Goal: Task Accomplishment & Management: Use online tool/utility

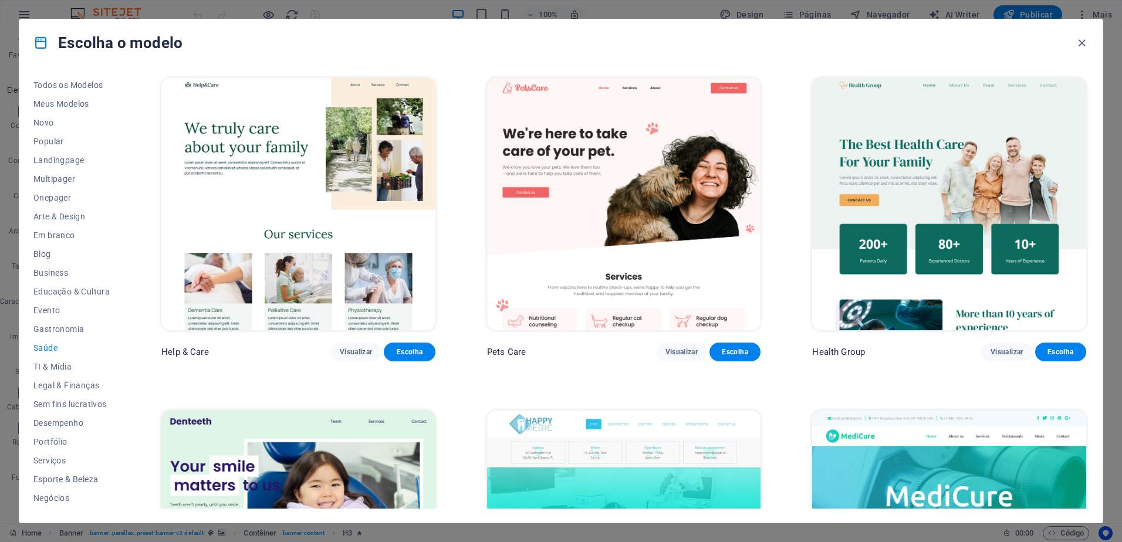
click at [1081, 43] on icon "button" at bounding box center [1081, 42] width 13 height 13
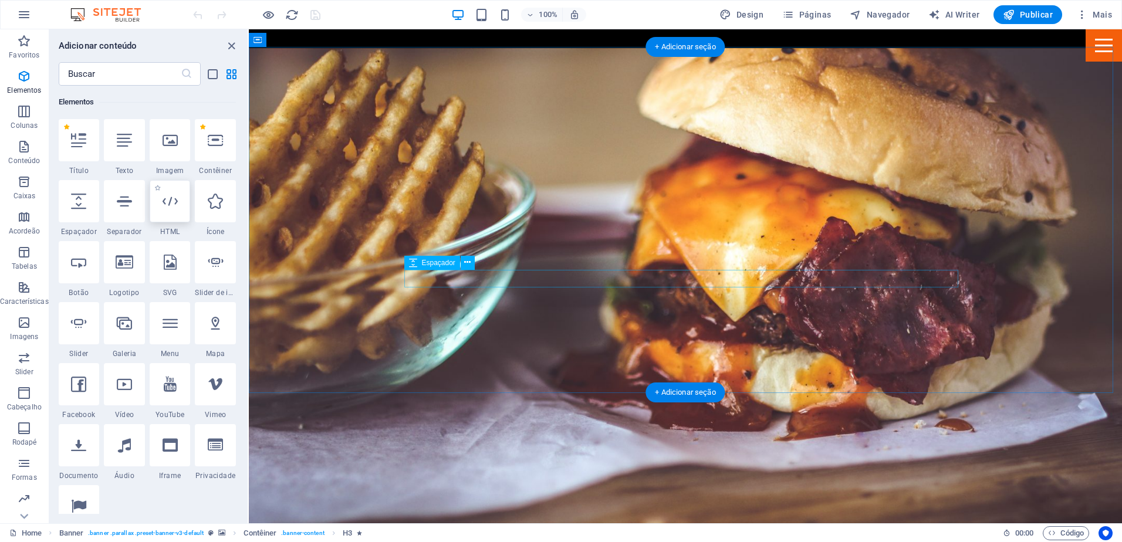
scroll to position [1525, 0]
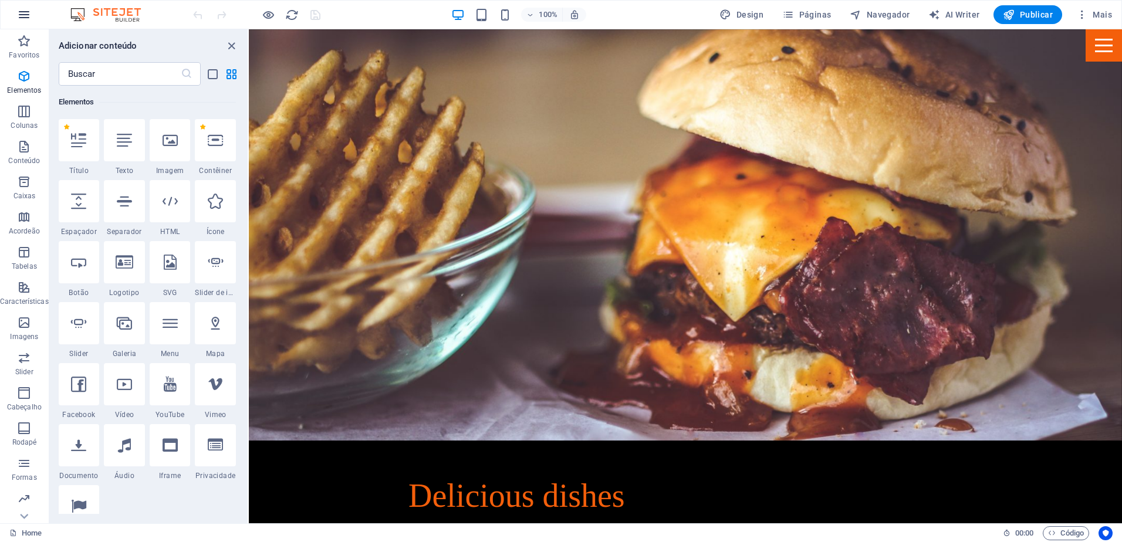
click at [27, 17] on icon "button" at bounding box center [24, 15] width 14 height 14
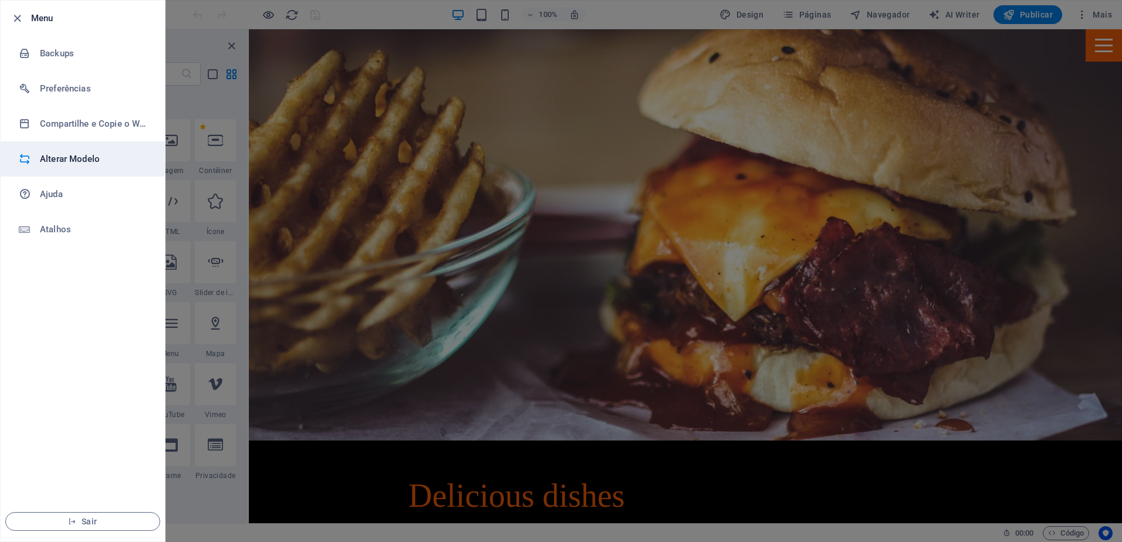
click at [96, 158] on h6 "Alterar Modelo" at bounding box center [94, 159] width 109 height 14
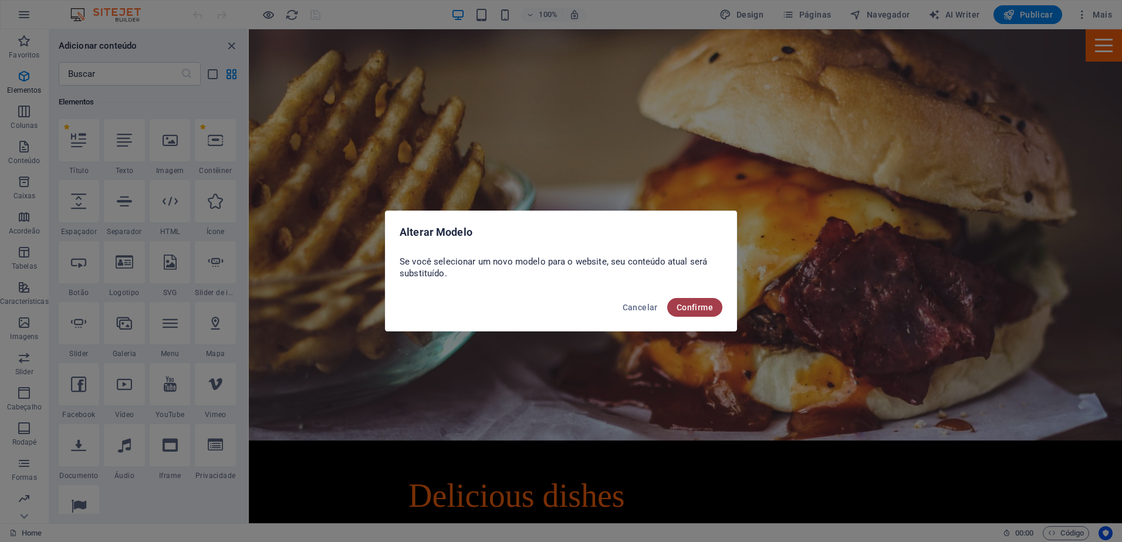
click at [688, 306] on span "Confirme" at bounding box center [694, 307] width 36 height 9
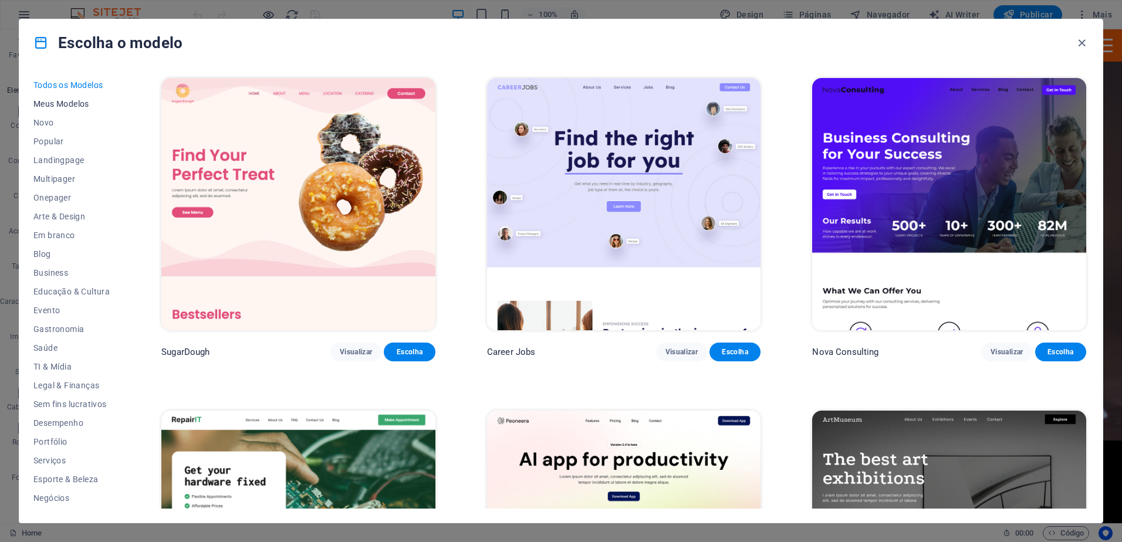
click at [76, 107] on span "Meus Modelos" at bounding box center [71, 103] width 76 height 9
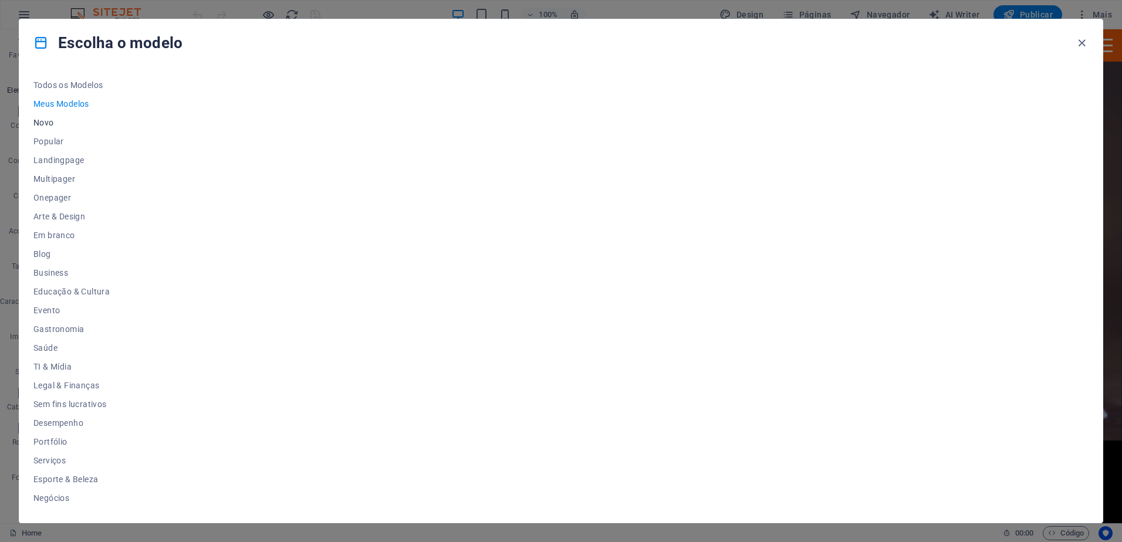
click at [52, 124] on span "Novo" at bounding box center [71, 122] width 76 height 9
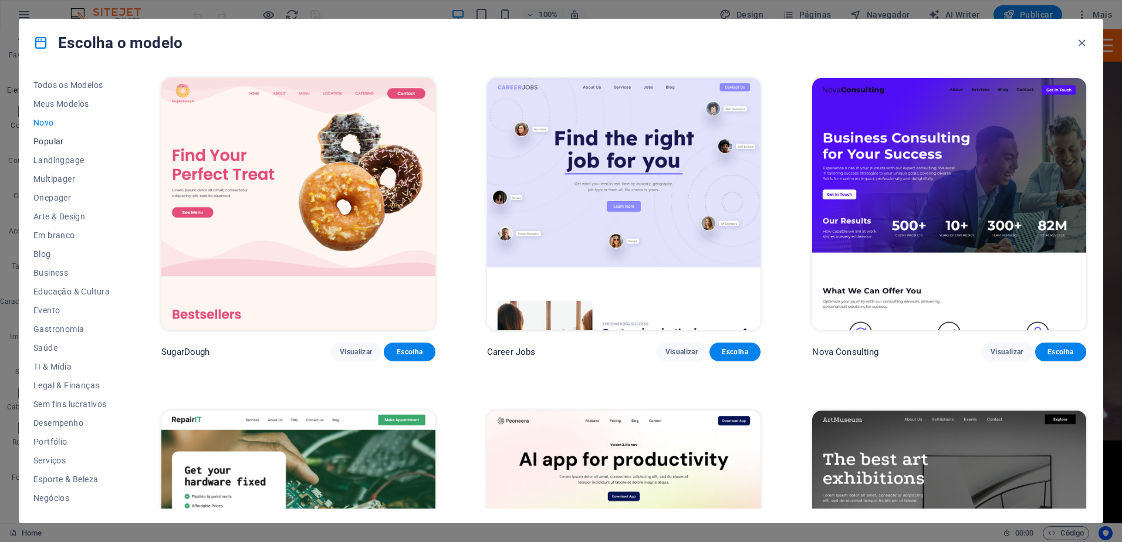
click at [56, 143] on span "Popular" at bounding box center [71, 141] width 76 height 9
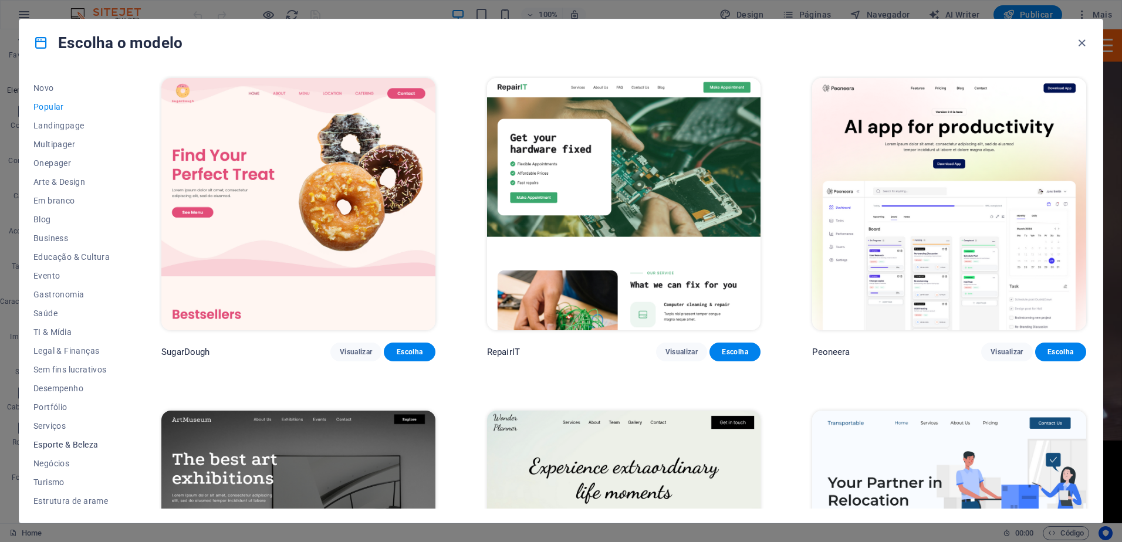
scroll to position [36, 0]
click at [69, 441] on span "Esporte & Beleza" at bounding box center [71, 442] width 76 height 9
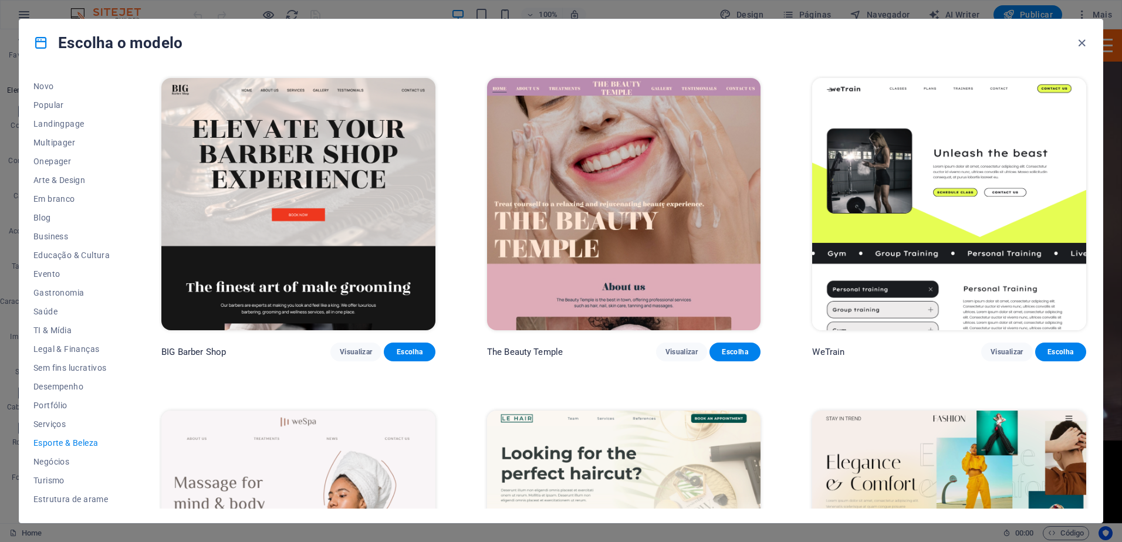
click at [87, 446] on span "Esporte & Beleza" at bounding box center [71, 442] width 76 height 9
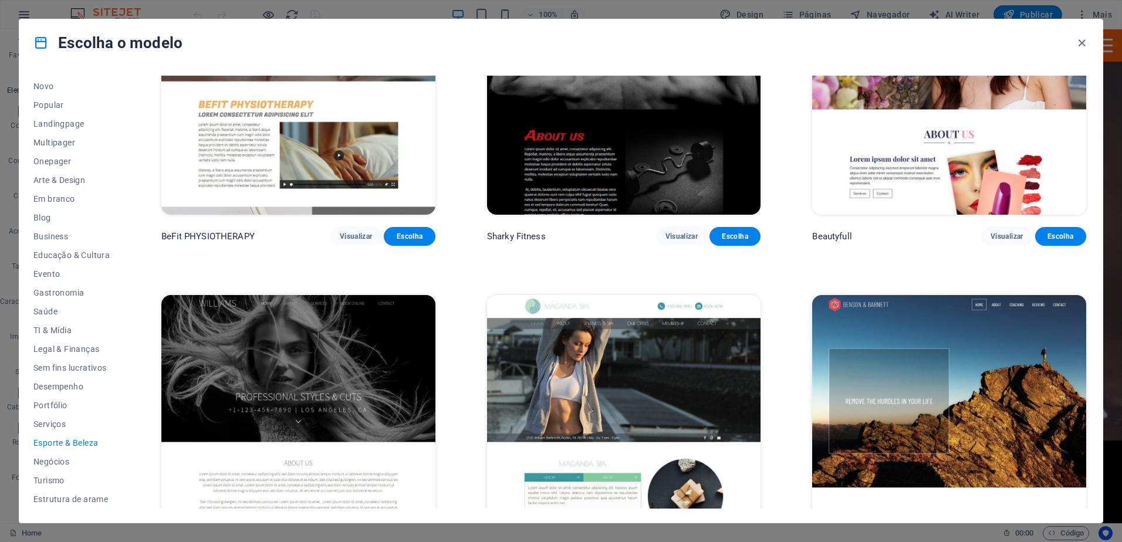
scroll to position [1177, 0]
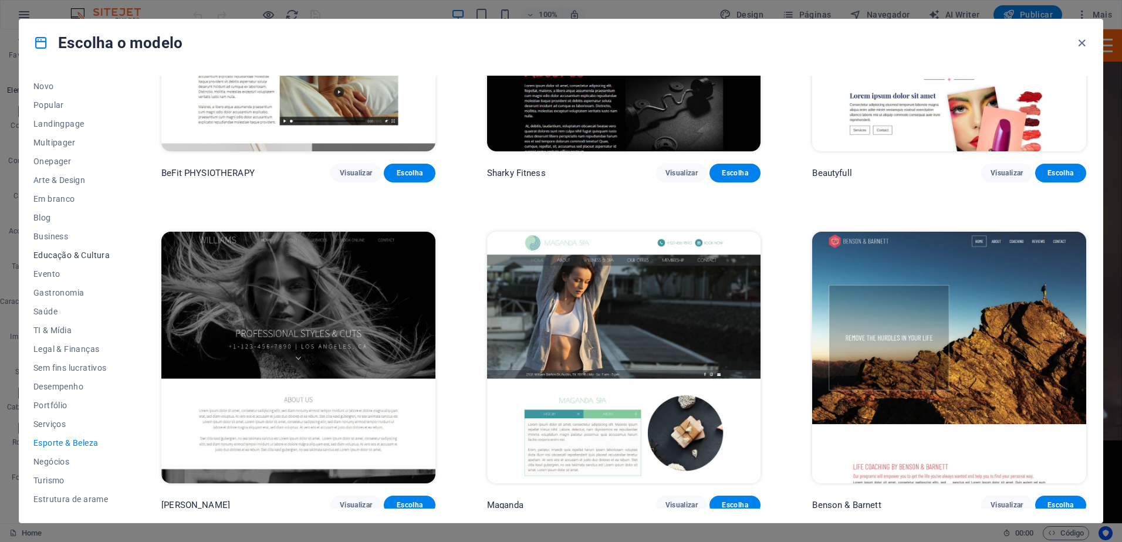
click at [101, 253] on span "Educação & Cultura" at bounding box center [71, 254] width 76 height 9
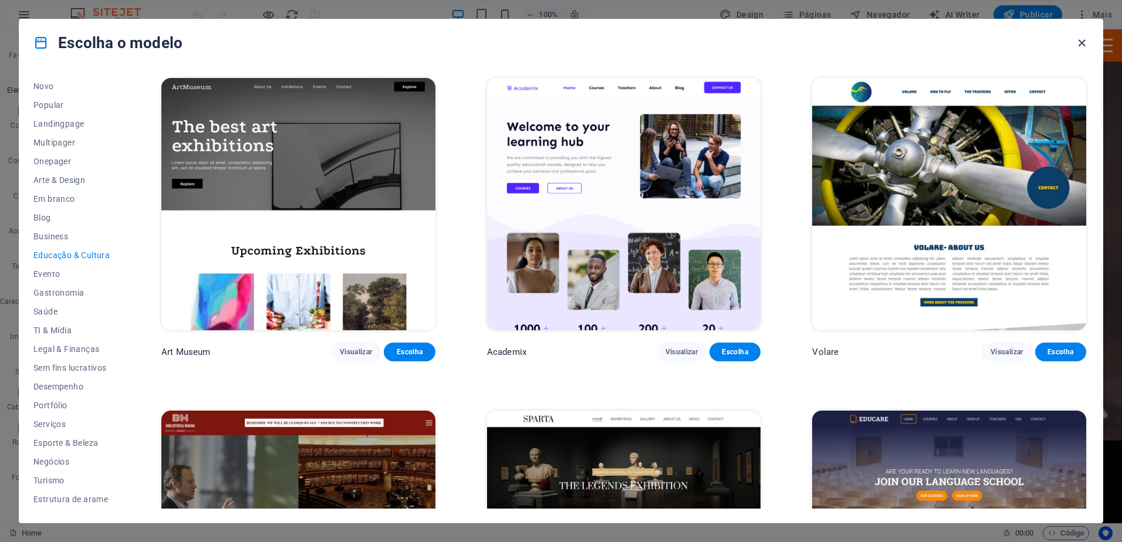
click at [1078, 42] on icon "button" at bounding box center [1081, 42] width 13 height 13
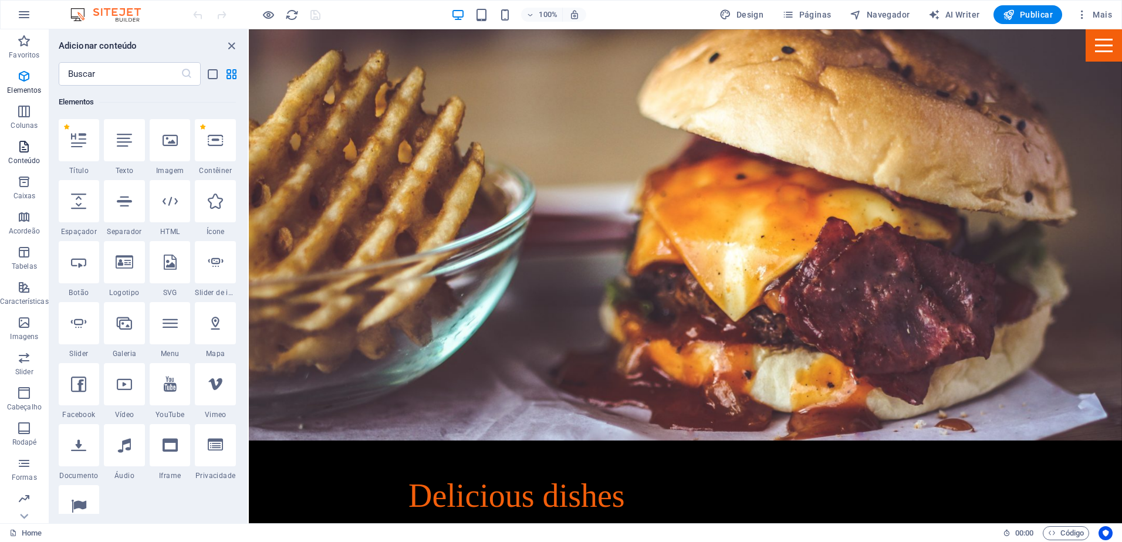
click at [31, 161] on p "Conteúdo" at bounding box center [24, 160] width 32 height 9
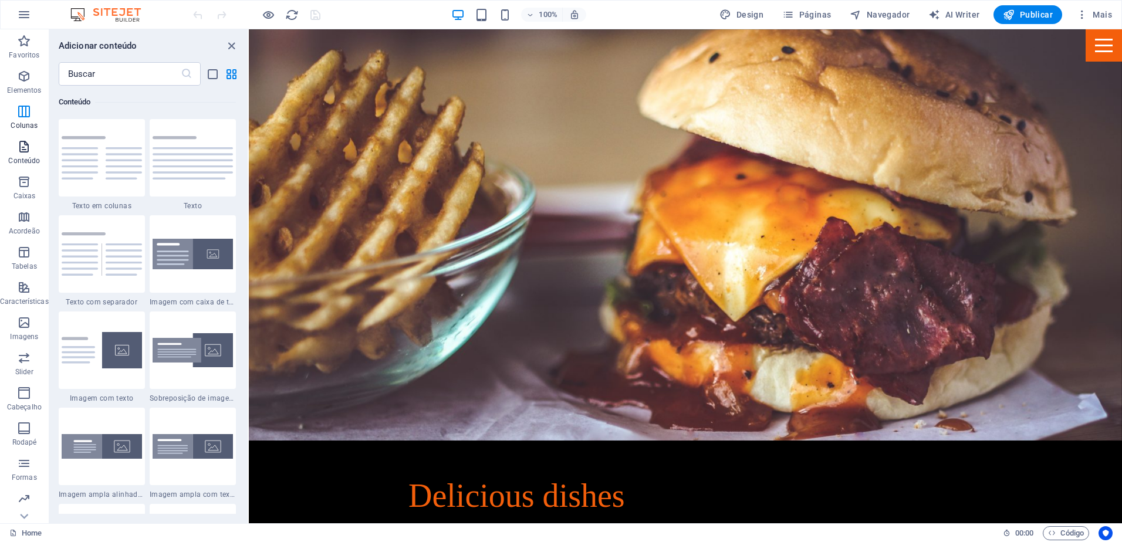
scroll to position [2052, 0]
click at [32, 86] on p "Elementos" at bounding box center [24, 90] width 34 height 9
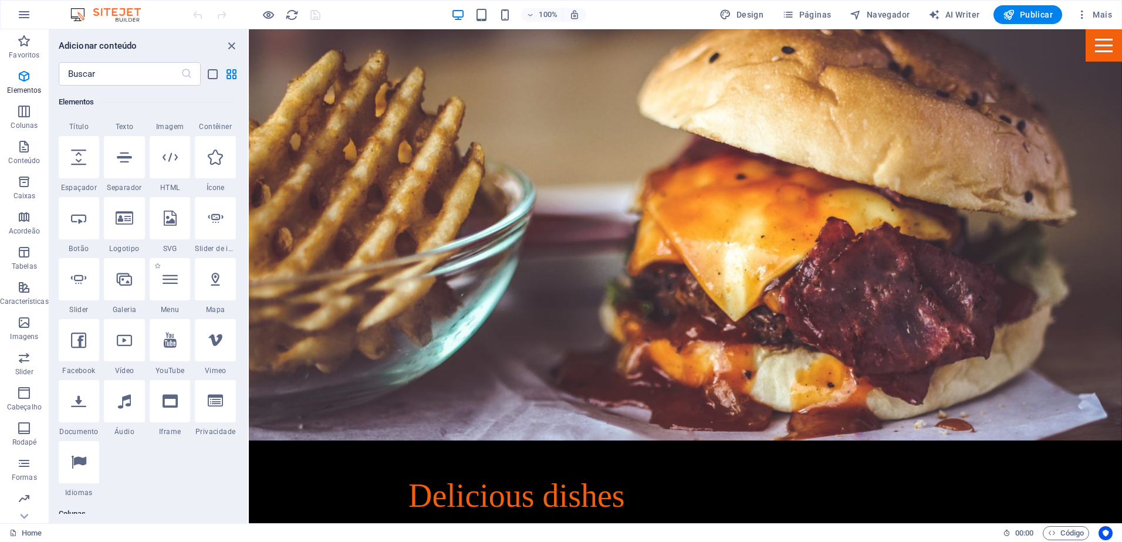
scroll to position [125, 0]
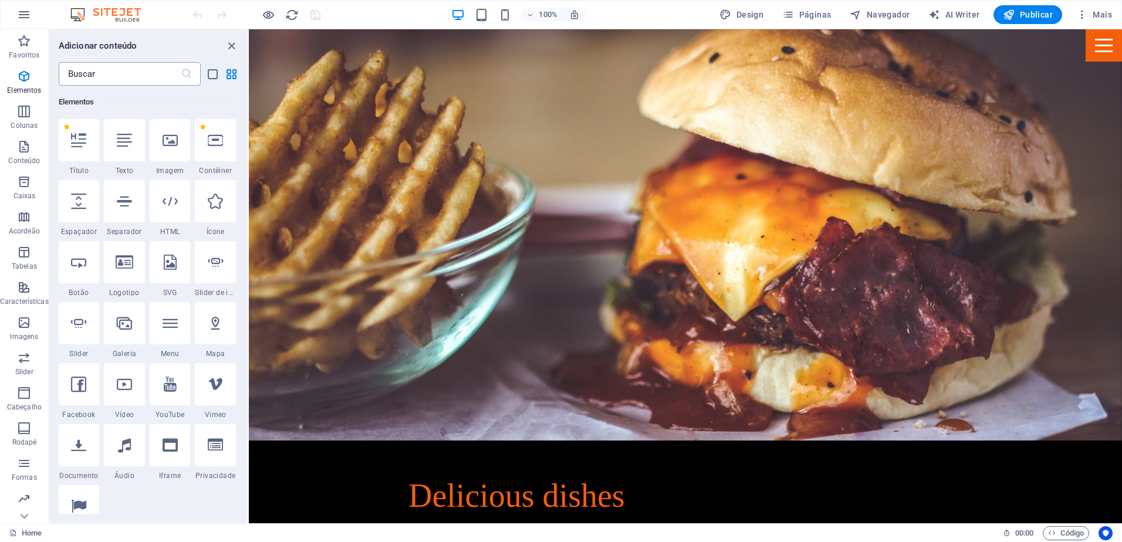
click at [146, 84] on input "text" at bounding box center [120, 73] width 122 height 23
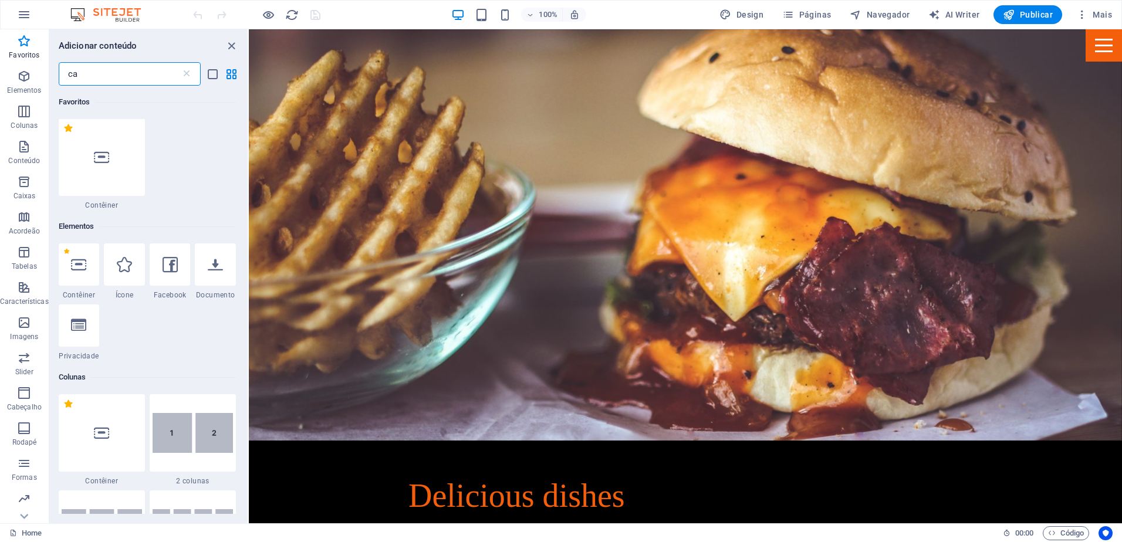
scroll to position [0, 0]
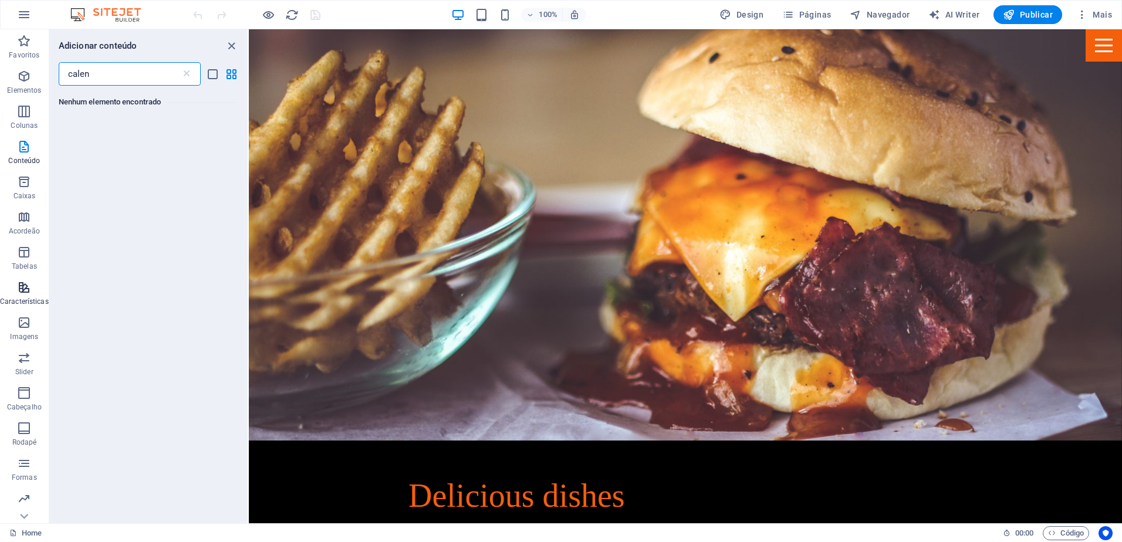
type input "calen"
click at [38, 299] on p "Características" at bounding box center [24, 301] width 49 height 9
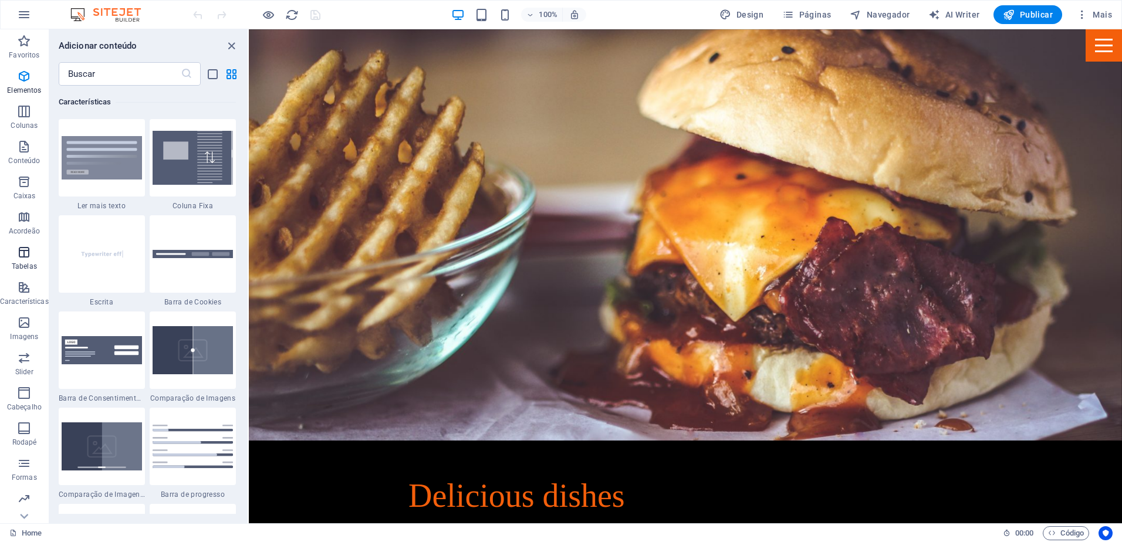
click at [30, 270] on p "Tabelas" at bounding box center [24, 266] width 25 height 9
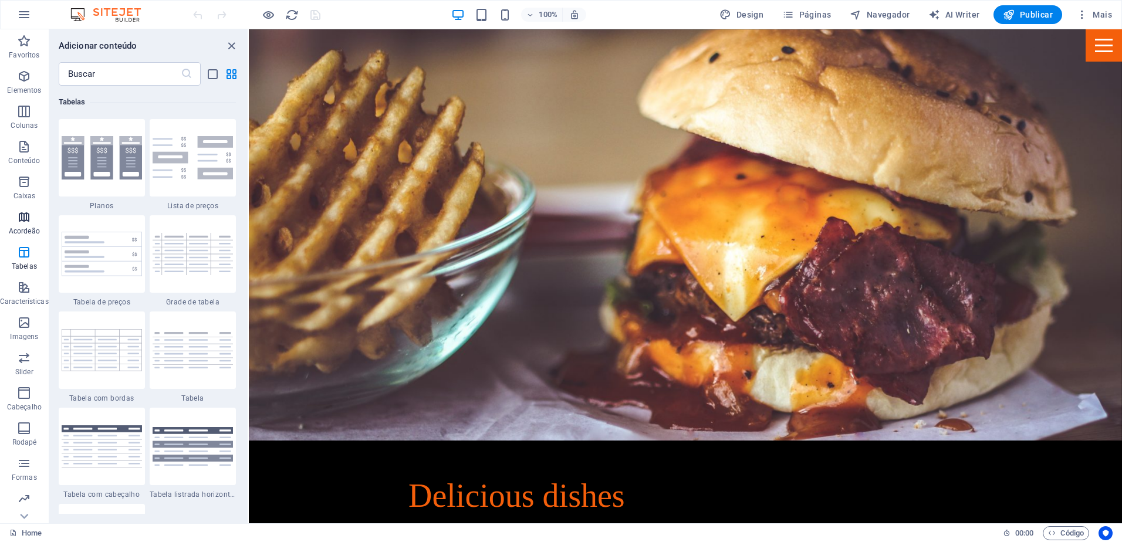
click at [28, 239] on button "Acordeão" at bounding box center [24, 222] width 49 height 35
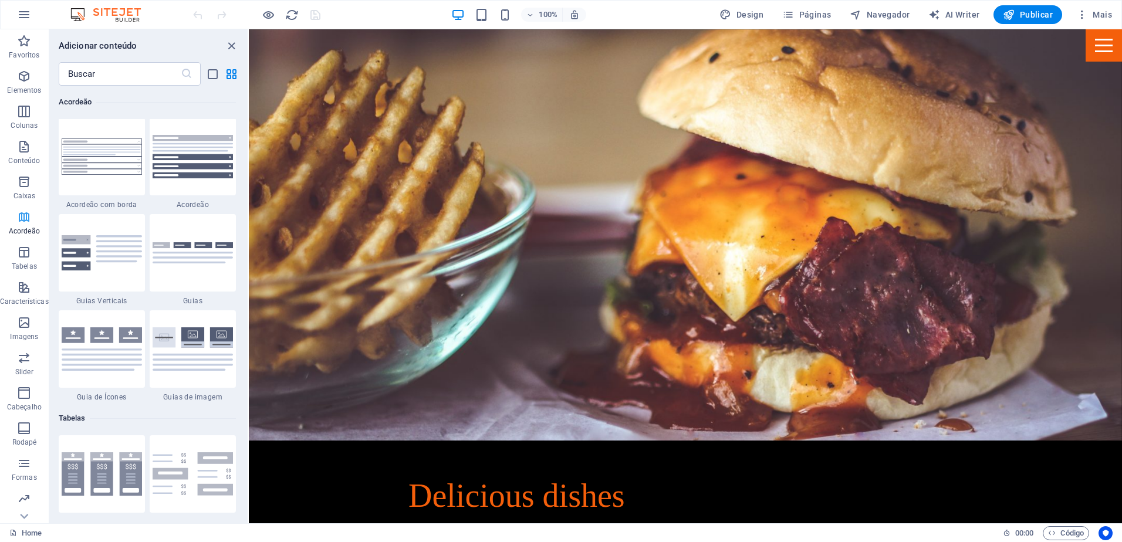
scroll to position [3745, 0]
click at [21, 185] on icon "button" at bounding box center [24, 182] width 14 height 14
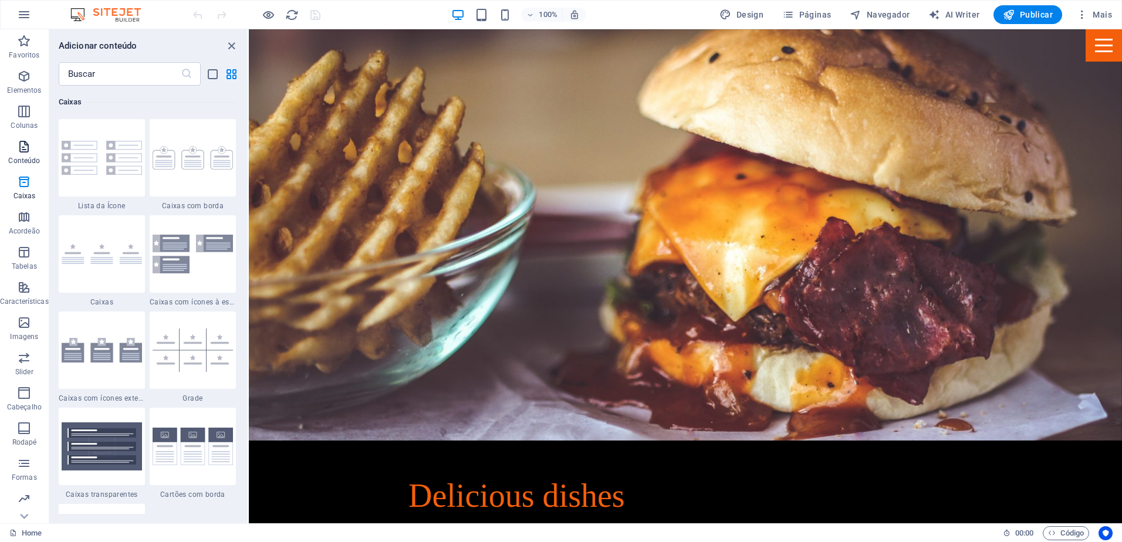
click at [18, 160] on p "Conteúdo" at bounding box center [24, 160] width 32 height 9
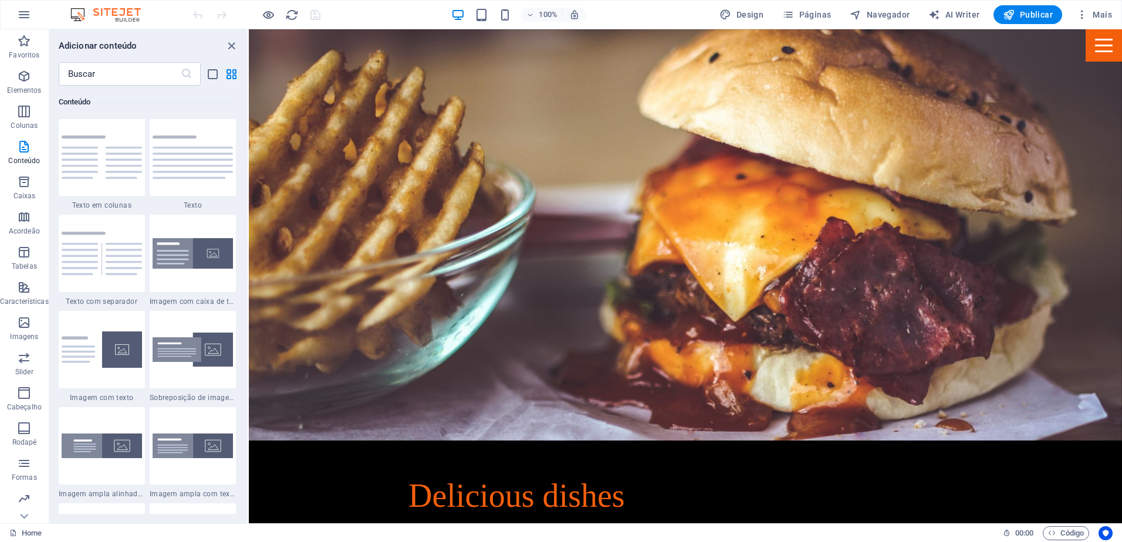
scroll to position [2052, 0]
click at [124, 67] on input "text" at bounding box center [120, 73] width 122 height 23
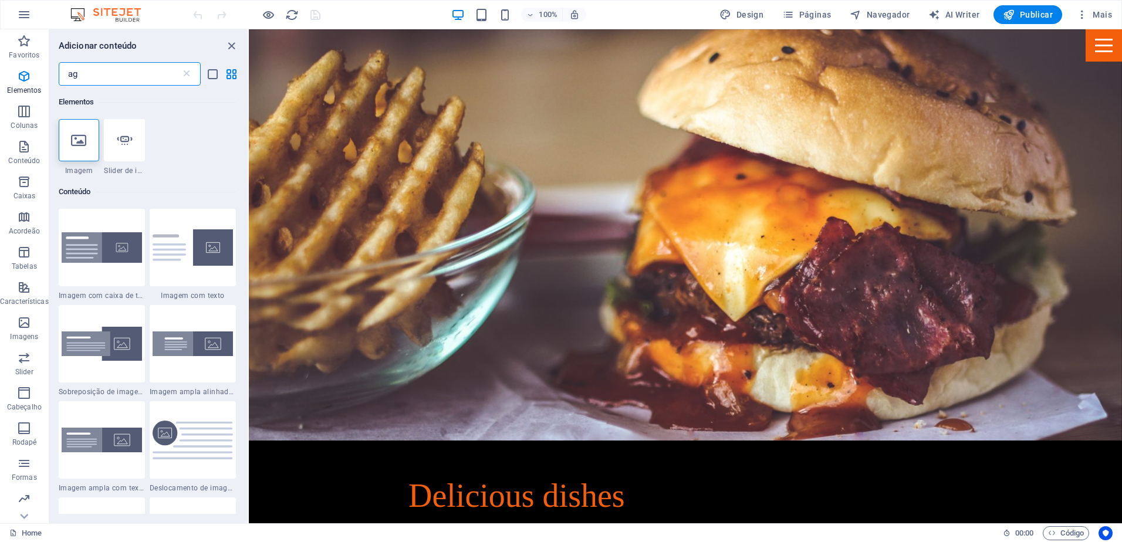
type input "a"
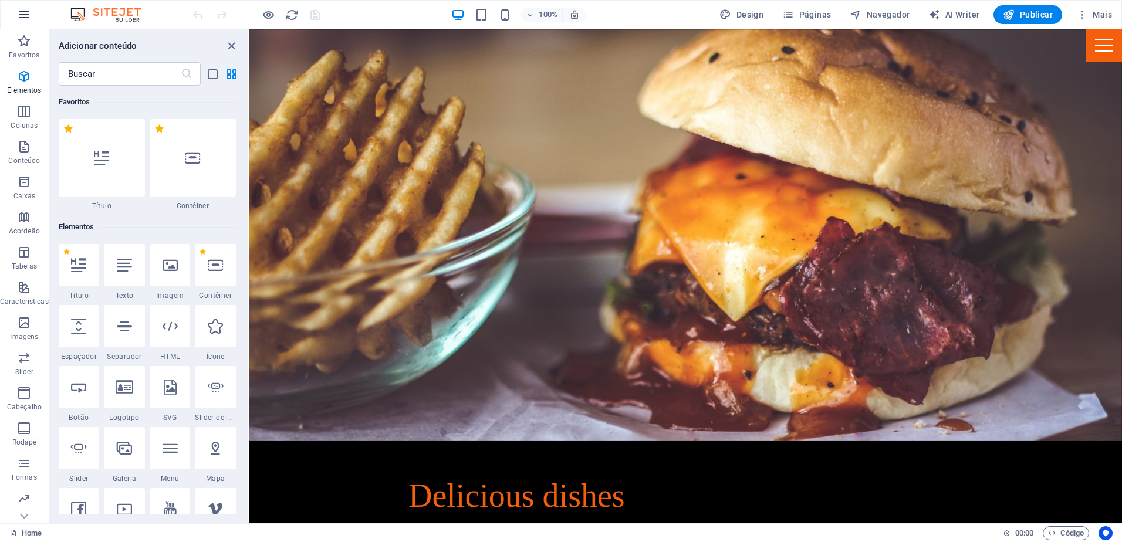
click at [25, 15] on icon "button" at bounding box center [24, 15] width 14 height 14
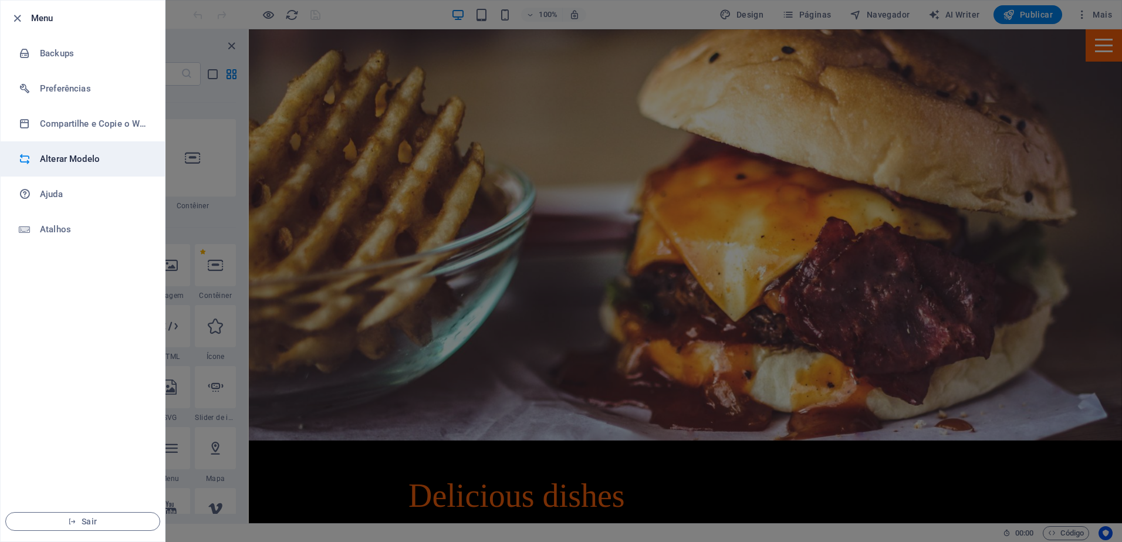
click at [67, 159] on h6 "Alterar Modelo" at bounding box center [94, 159] width 109 height 14
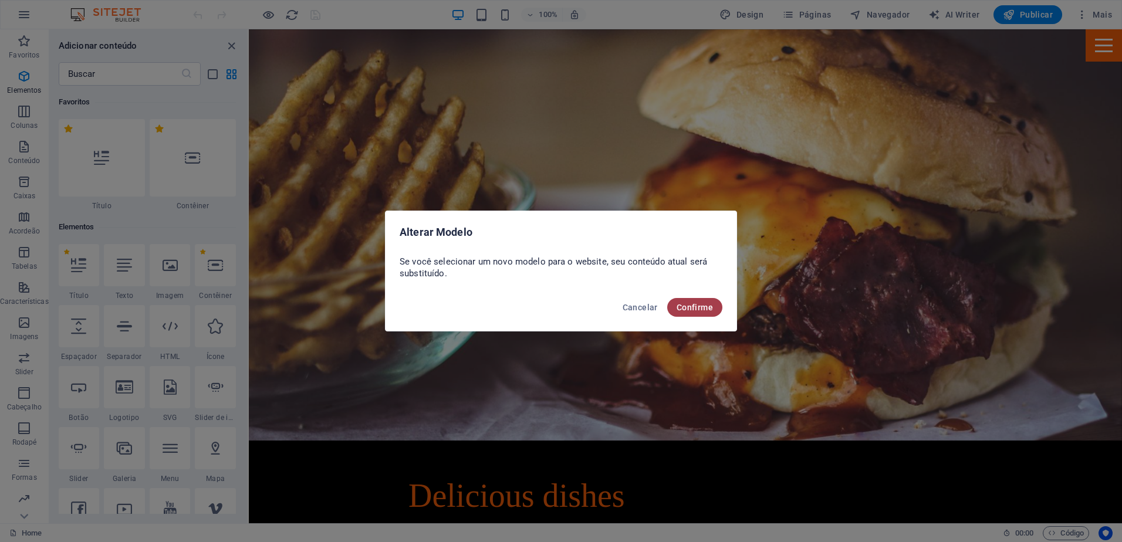
click at [706, 311] on span "Confirme" at bounding box center [694, 307] width 36 height 9
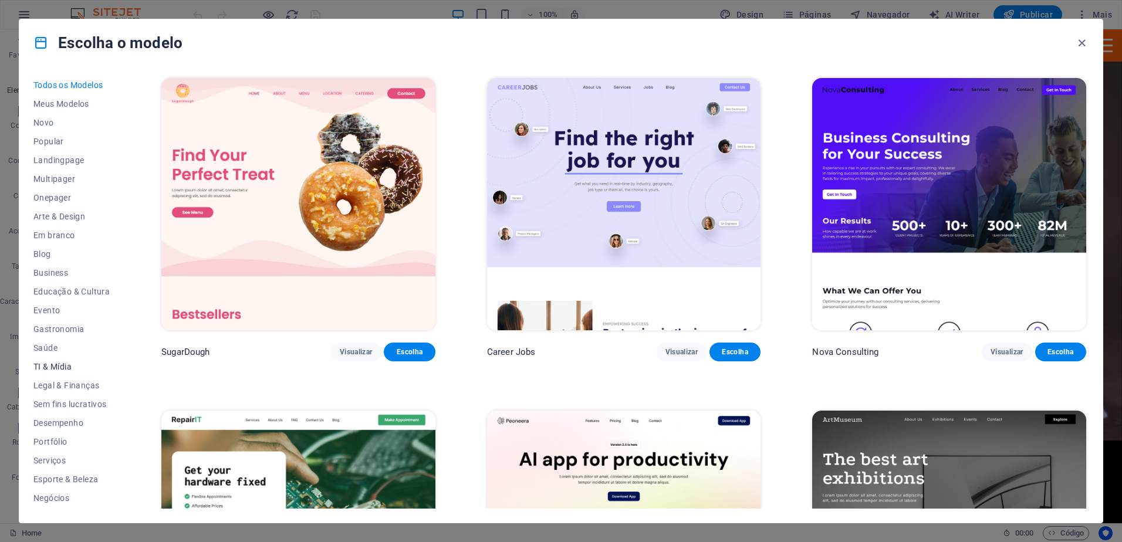
scroll to position [36, 0]
click at [1076, 43] on icon "button" at bounding box center [1081, 42] width 13 height 13
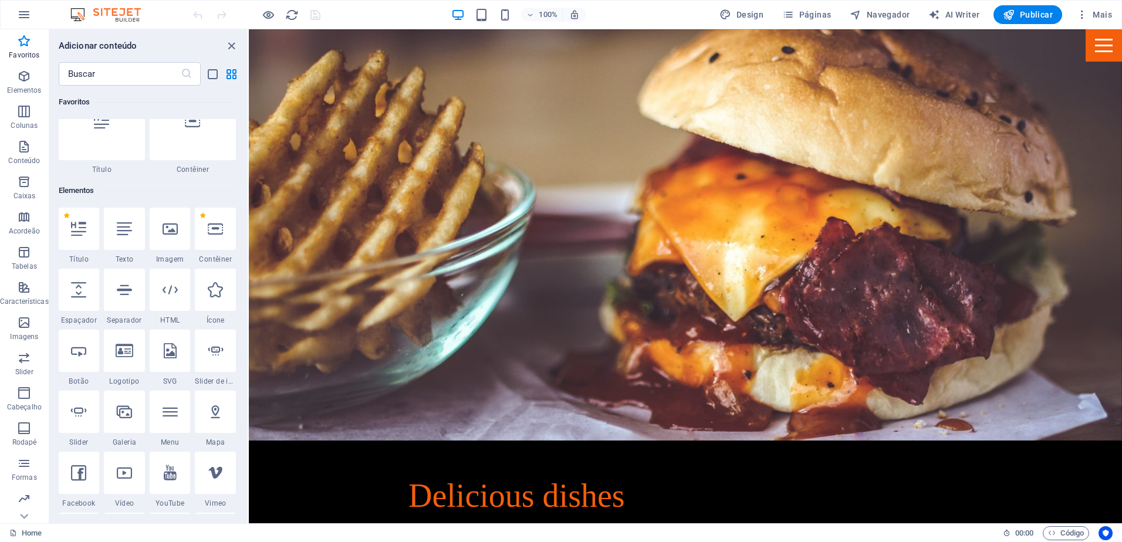
scroll to position [0, 0]
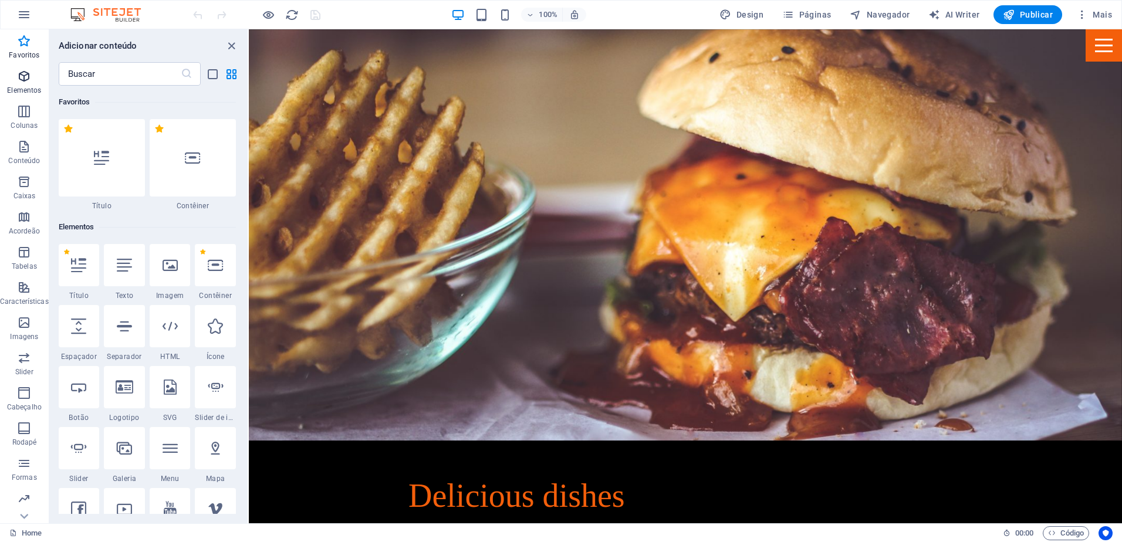
click at [31, 67] on button "Elementos" at bounding box center [24, 82] width 49 height 35
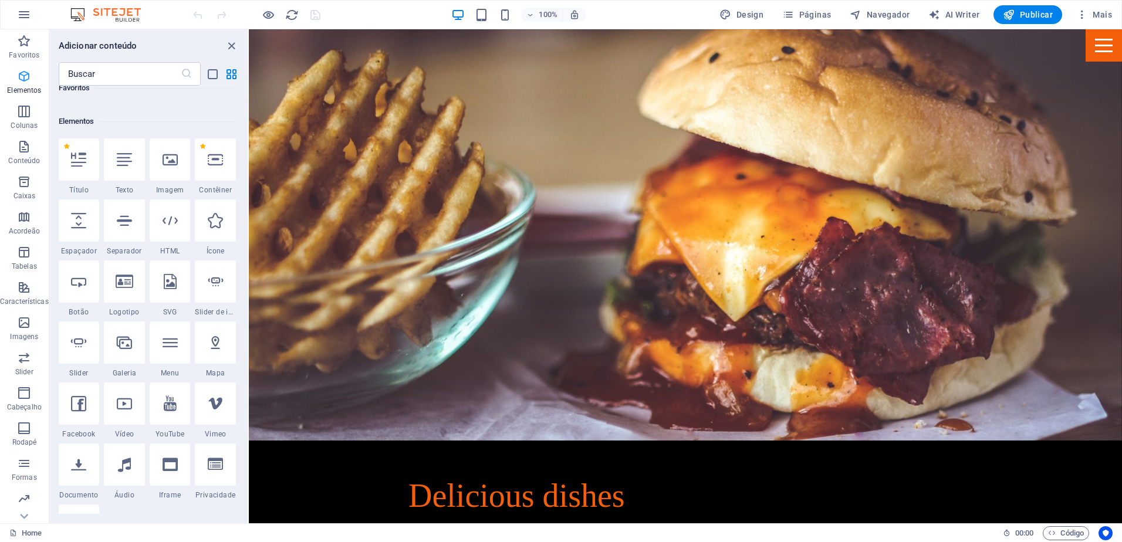
scroll to position [125, 0]
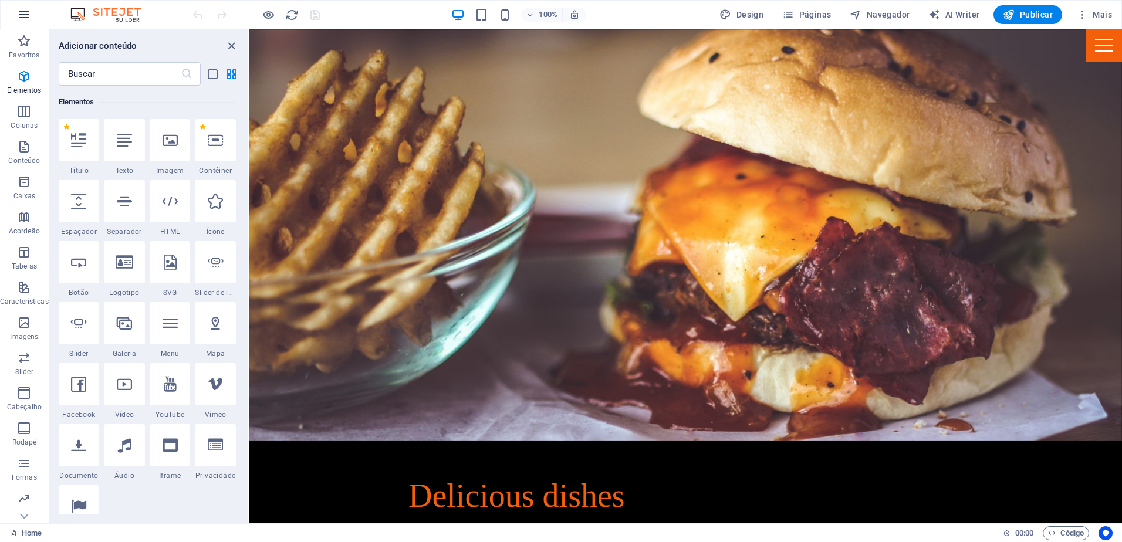
click at [25, 11] on icon "button" at bounding box center [24, 15] width 14 height 14
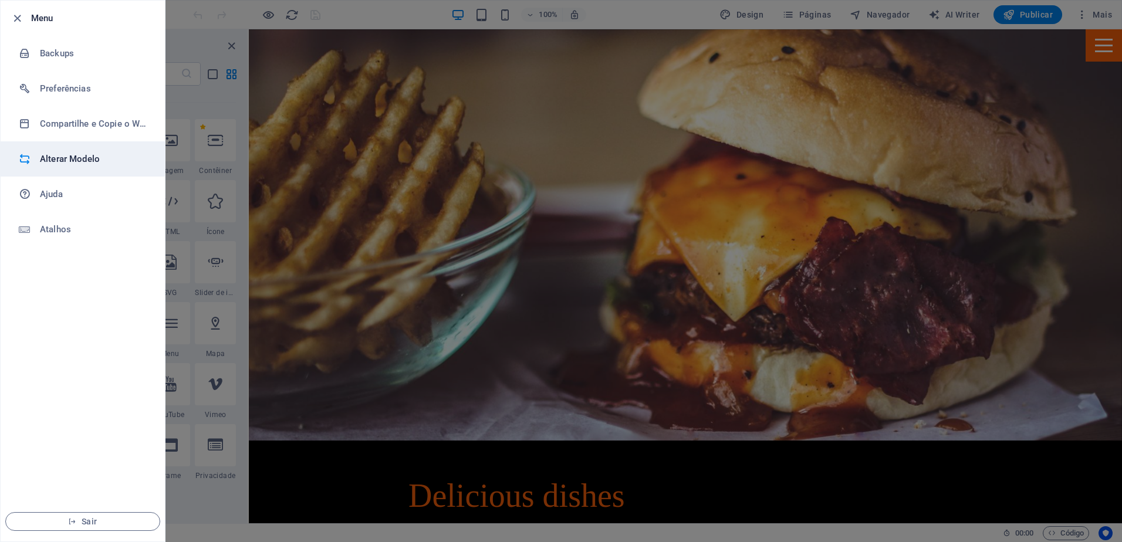
click at [71, 157] on h6 "Alterar Modelo" at bounding box center [94, 159] width 109 height 14
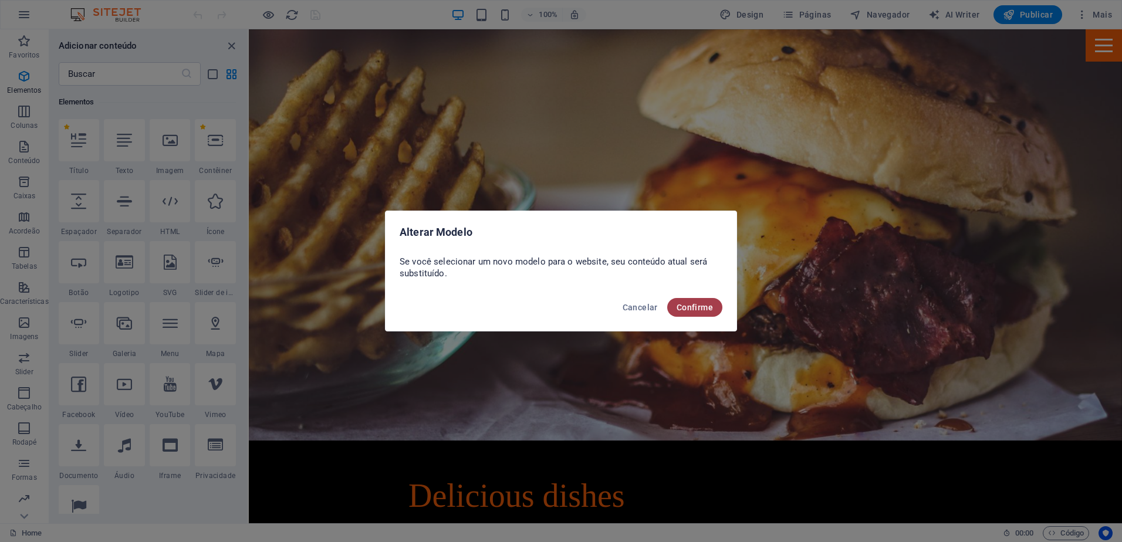
click at [690, 305] on span "Confirme" at bounding box center [694, 307] width 36 height 9
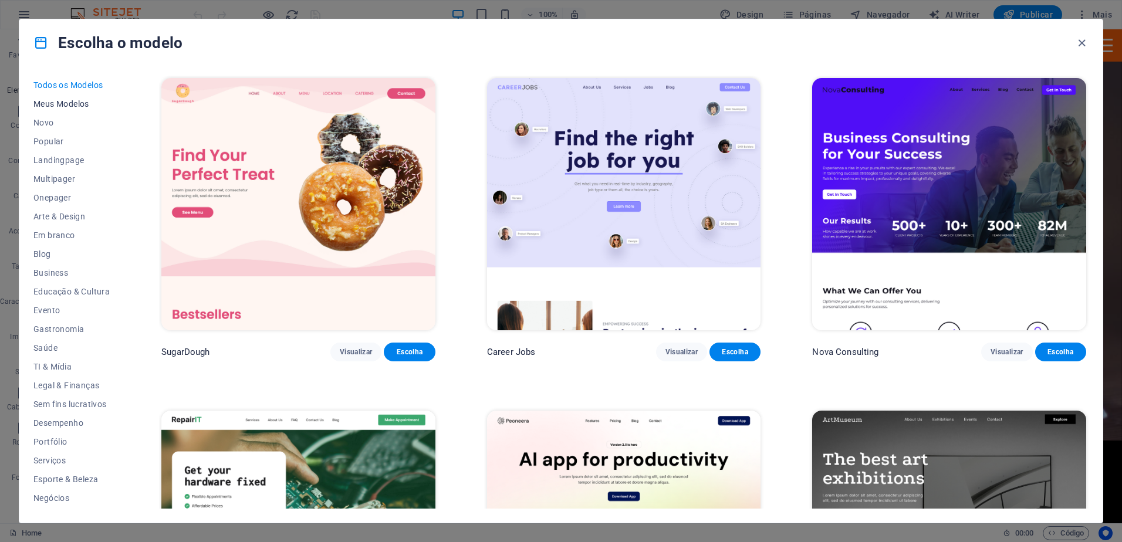
click at [56, 106] on span "Meus Modelos" at bounding box center [71, 103] width 76 height 9
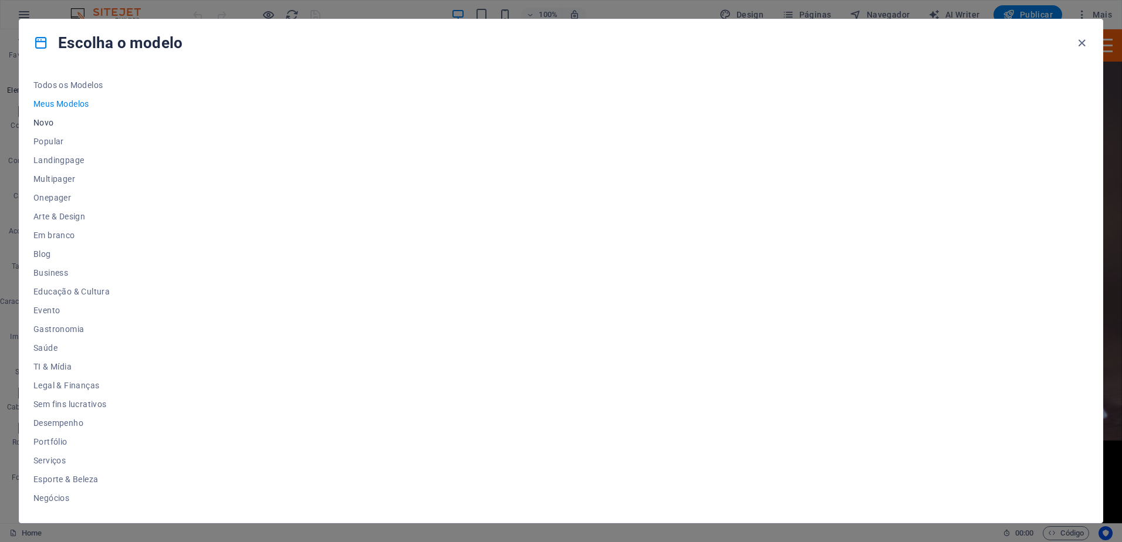
click at [49, 122] on span "Novo" at bounding box center [71, 122] width 76 height 9
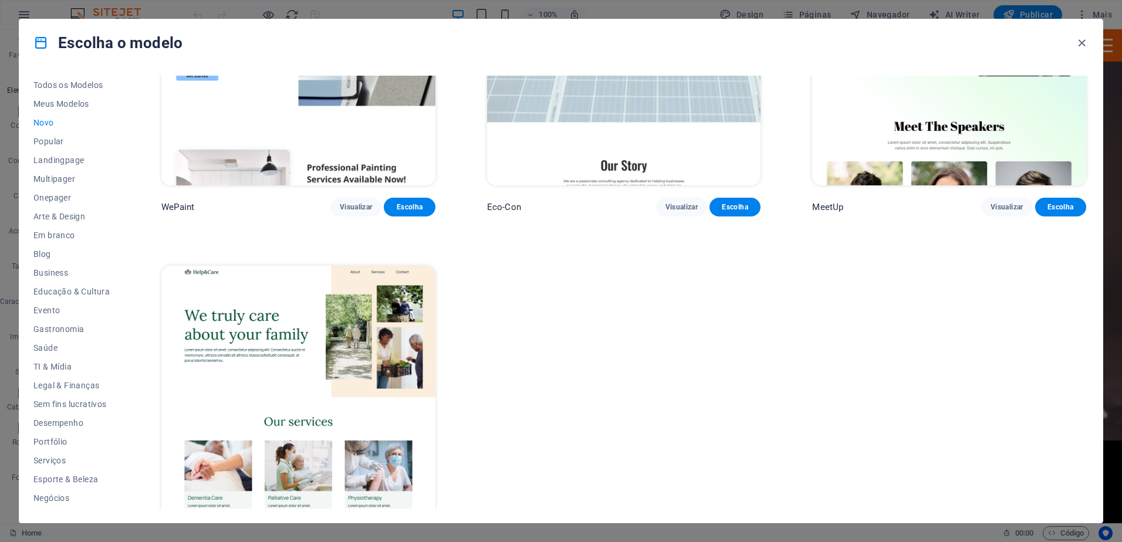
scroll to position [1177, 0]
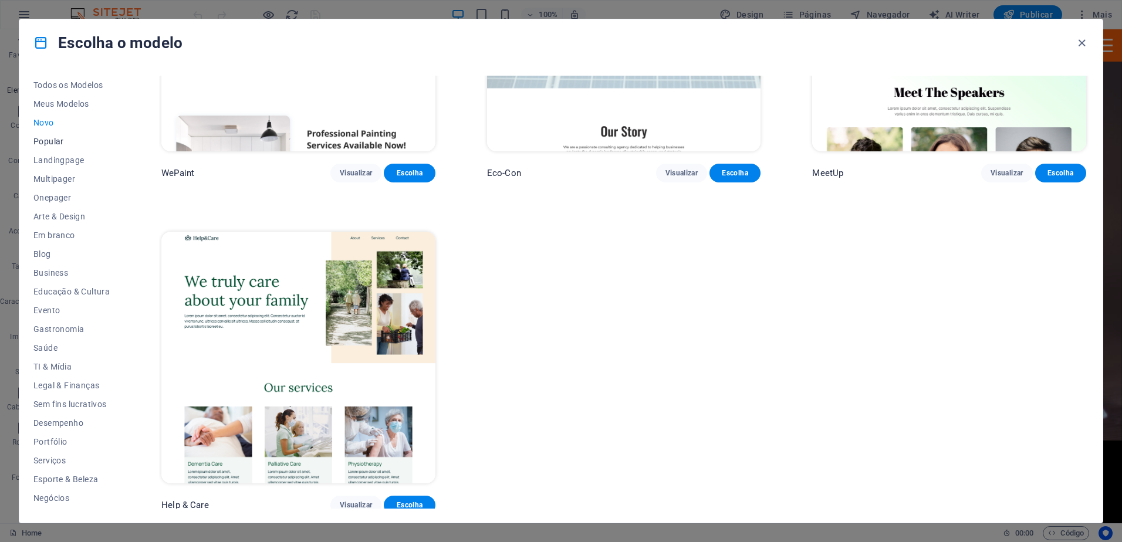
click at [48, 143] on span "Popular" at bounding box center [71, 141] width 76 height 9
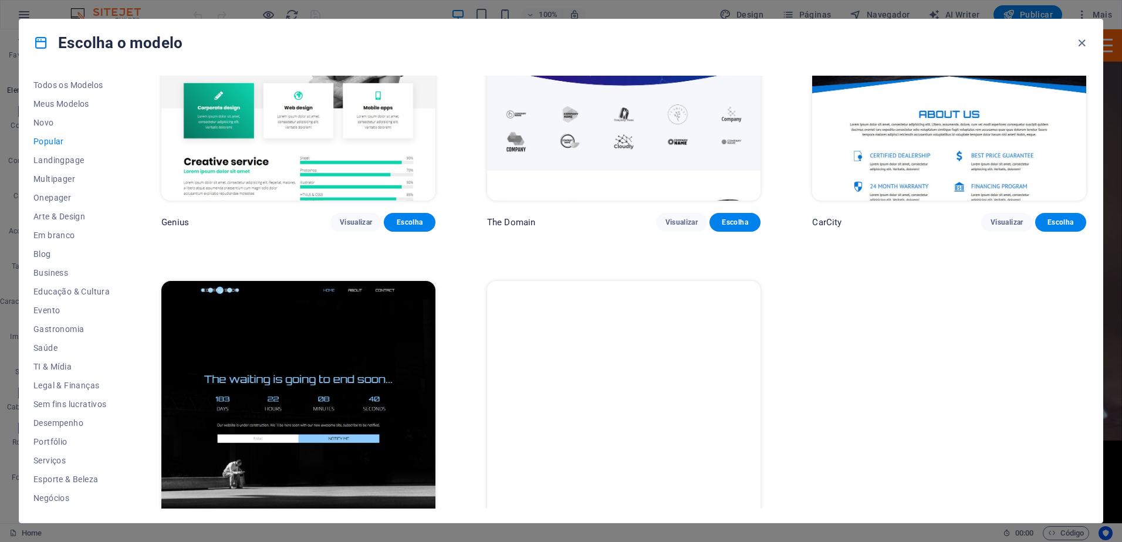
scroll to position [1508, 0]
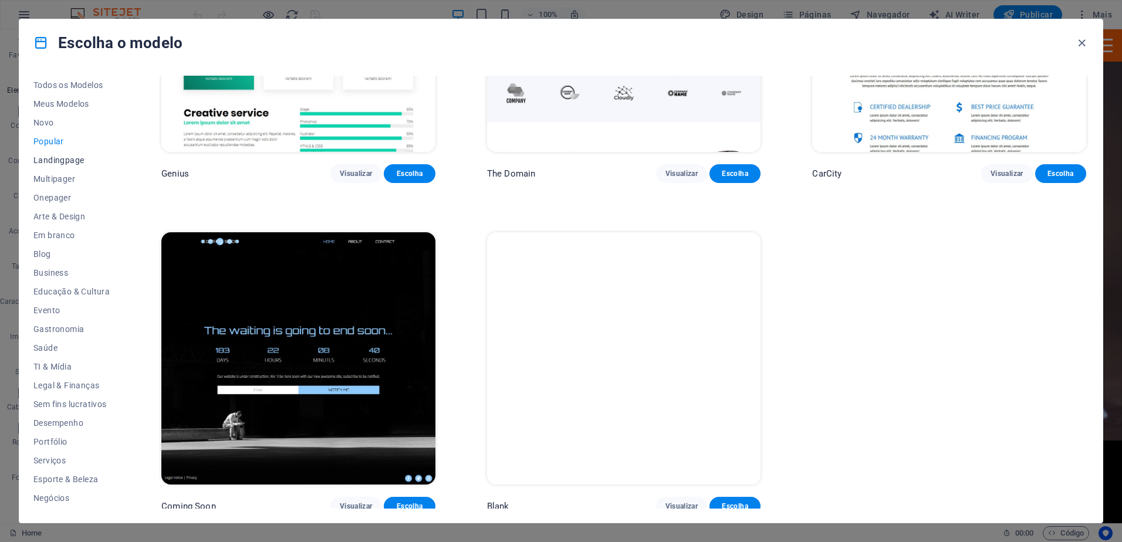
click at [68, 164] on span "Landingpage" at bounding box center [71, 159] width 76 height 9
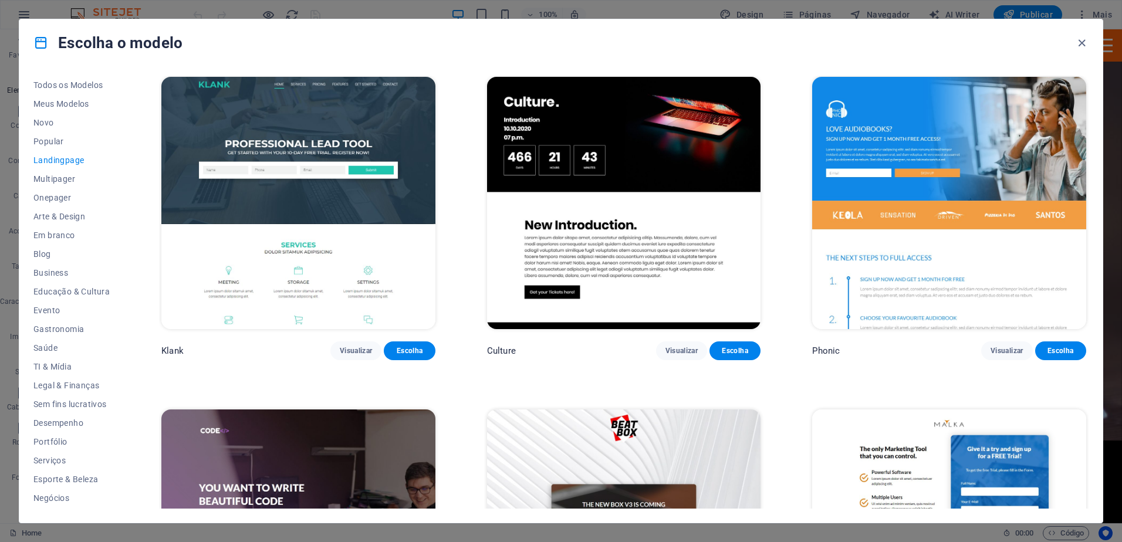
scroll to position [0, 0]
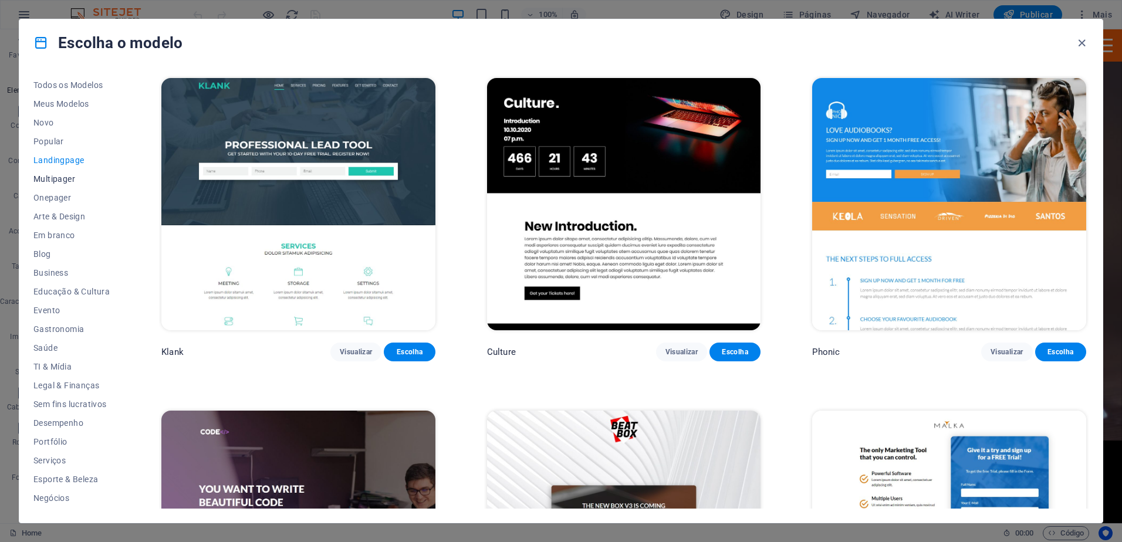
click at [66, 177] on span "Multipager" at bounding box center [71, 178] width 76 height 9
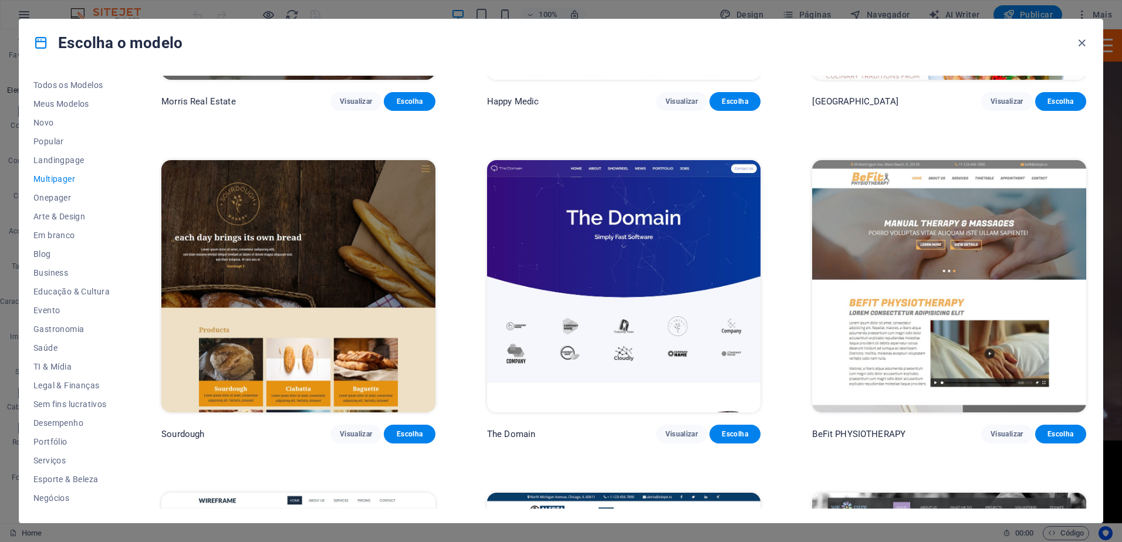
scroll to position [4575, 0]
